Goal: Task Accomplishment & Management: Use online tool/utility

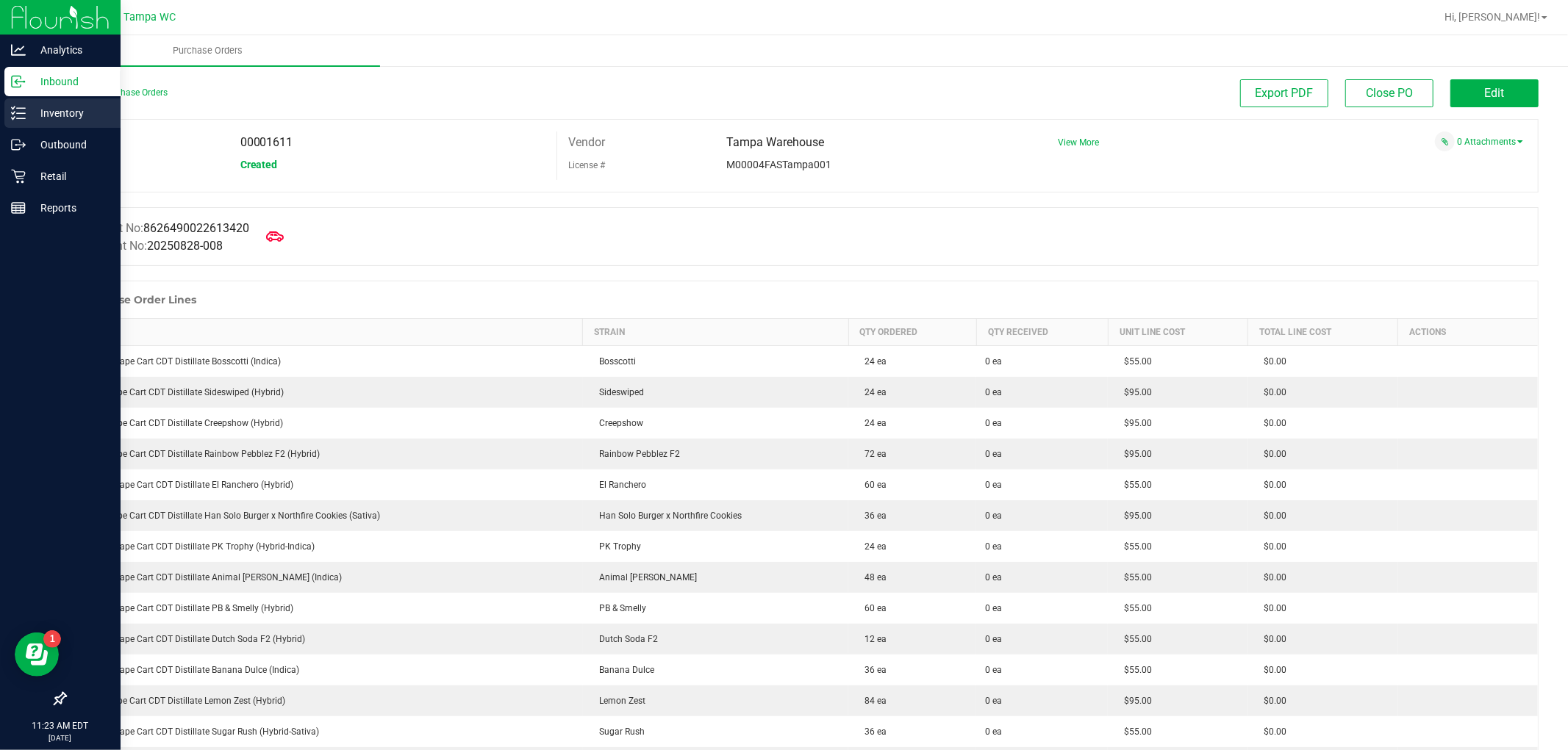
click at [62, 108] on p "Inventory" at bounding box center [69, 113] width 88 height 18
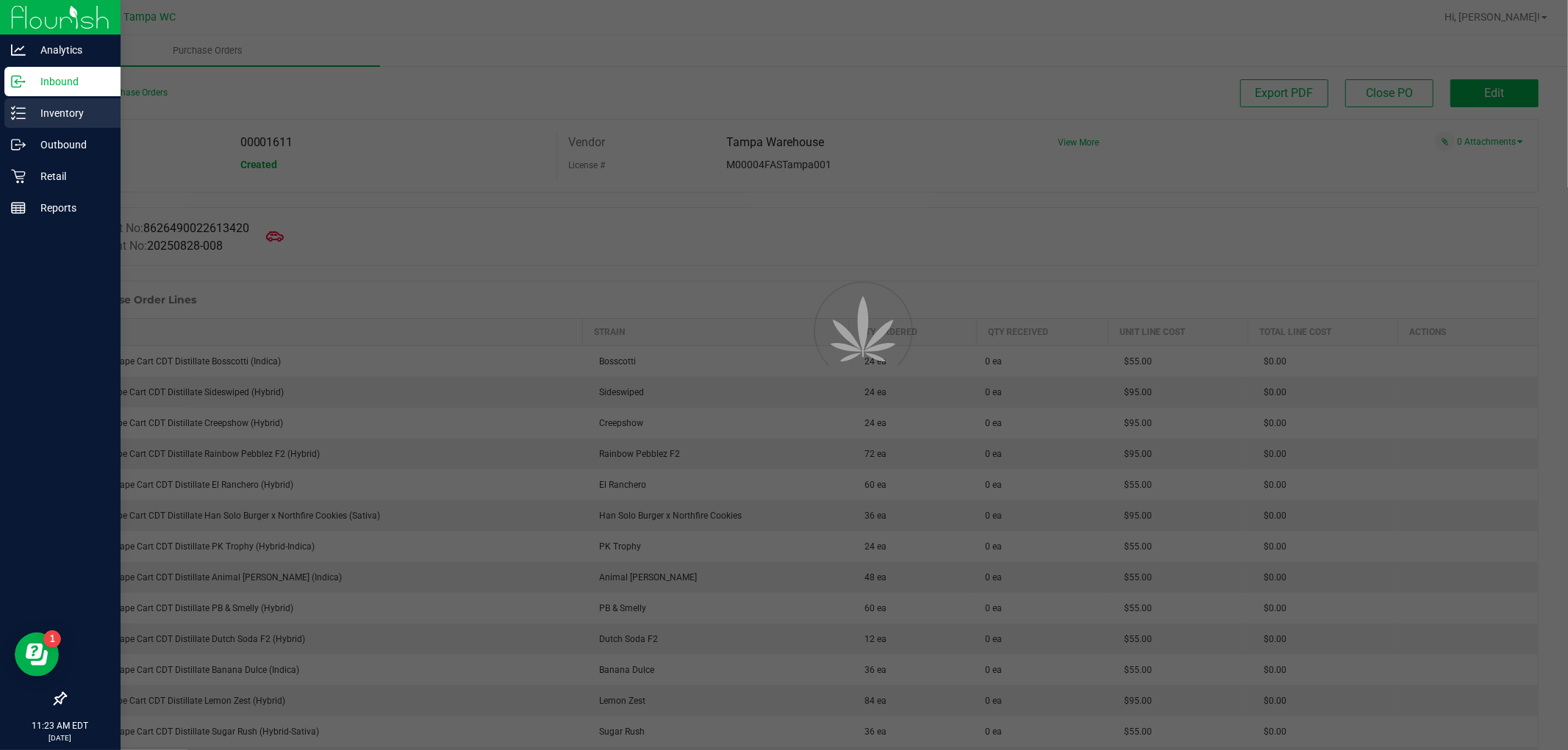
click at [62, 108] on p "Inventory" at bounding box center [69, 113] width 88 height 18
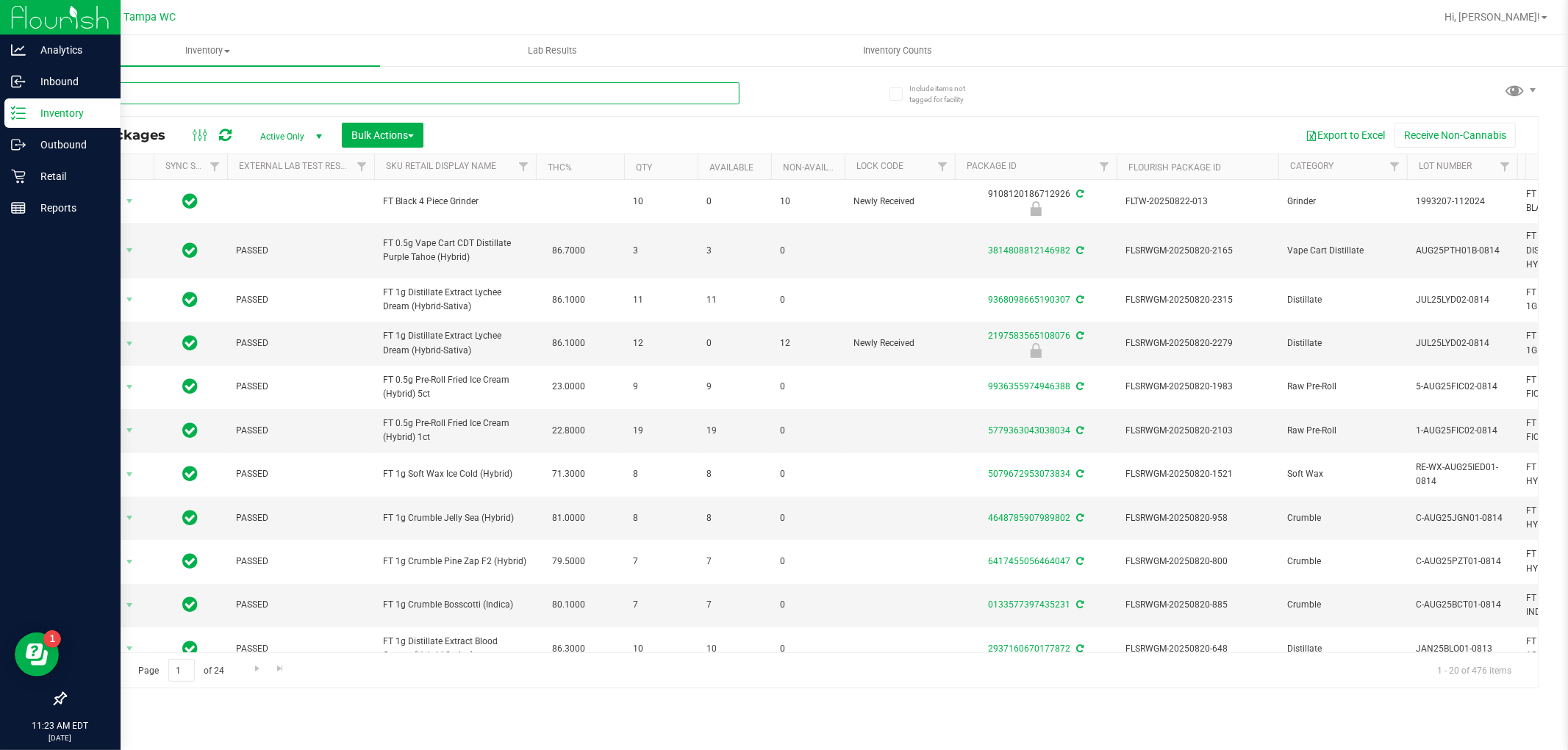
click at [238, 92] on input "text" at bounding box center [402, 93] width 675 height 22
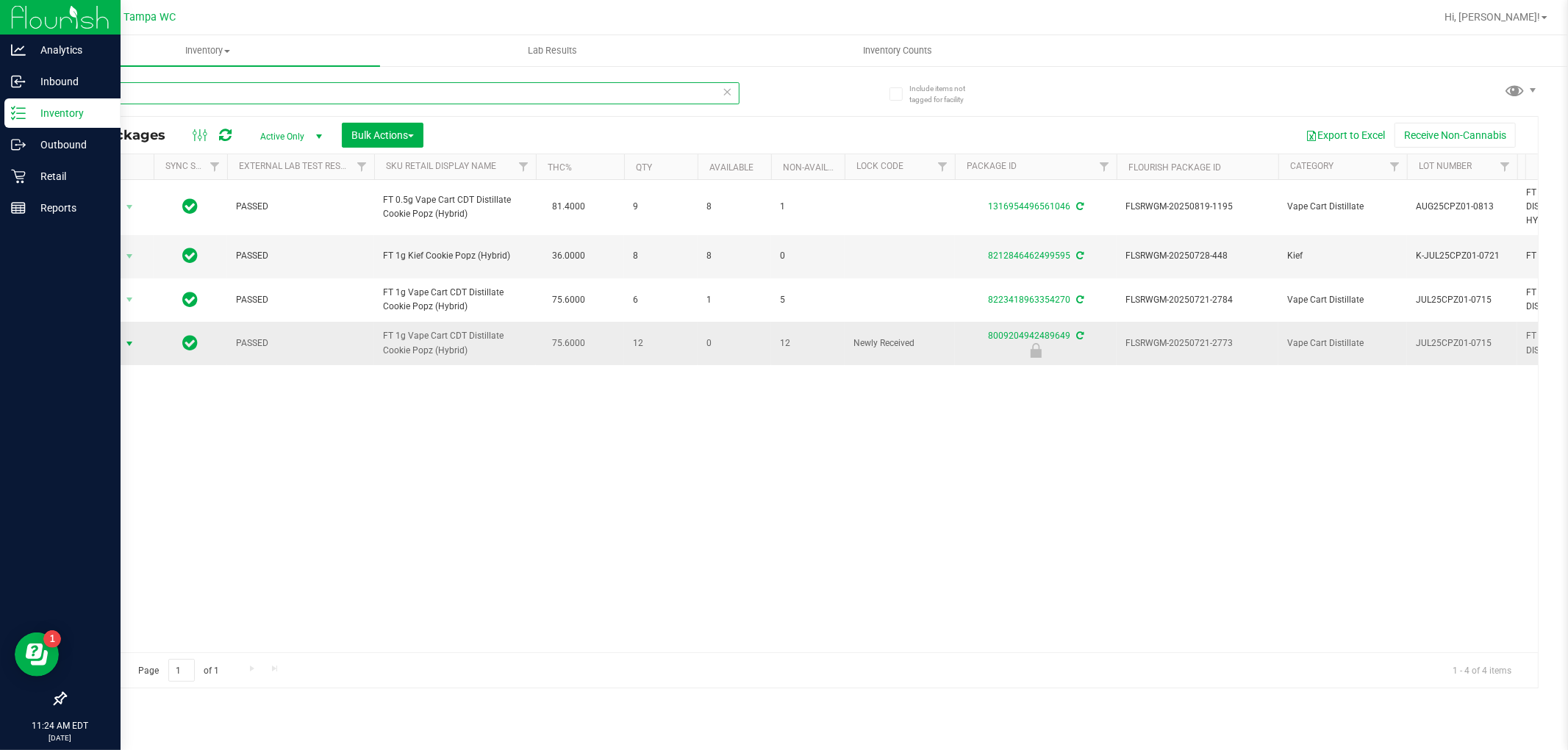
type input "cpz"
drag, startPoint x: 123, startPoint y: 336, endPoint x: 128, endPoint y: 344, distance: 9.4
click at [125, 338] on span "select" at bounding box center [129, 343] width 19 height 21
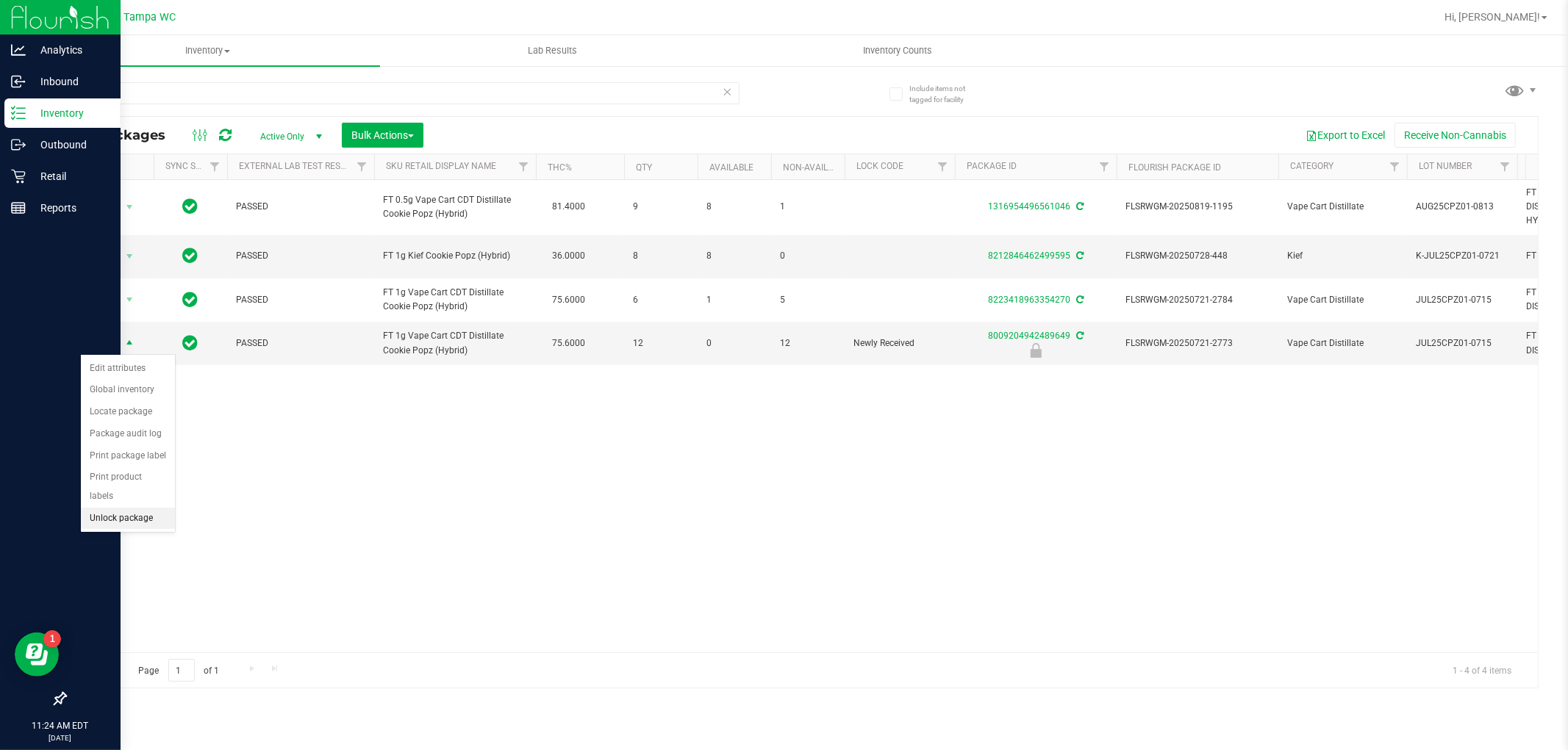
click at [153, 517] on li "Unlock package" at bounding box center [127, 518] width 94 height 22
